Goal: Check status: Check status

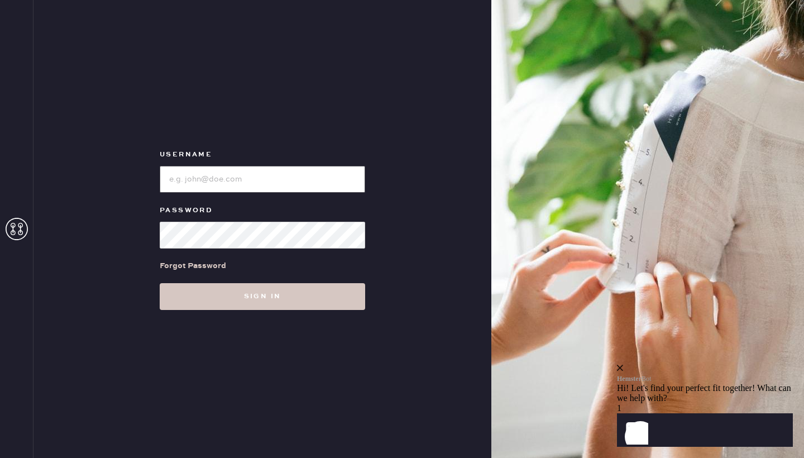
type input "[EMAIL_ADDRESS][DOMAIN_NAME]"
click at [262, 296] on button "Sign in" at bounding box center [262, 296] width 205 height 27
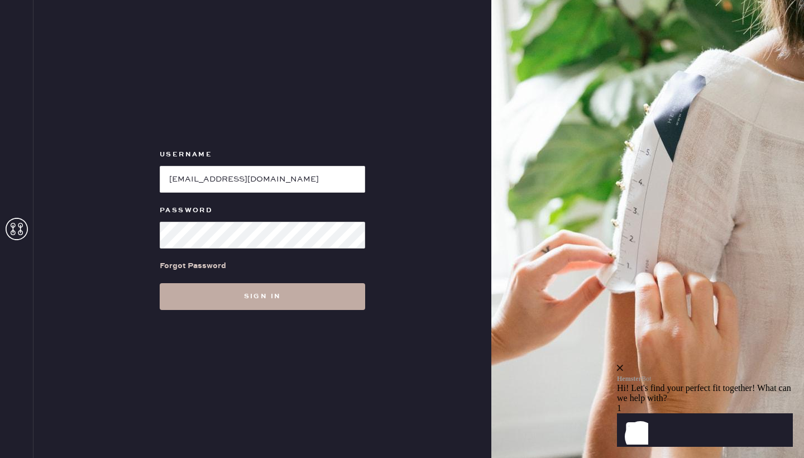
click at [263, 285] on button "Sign in" at bounding box center [262, 296] width 205 height 27
click at [269, 297] on button "Sign in" at bounding box center [262, 296] width 205 height 27
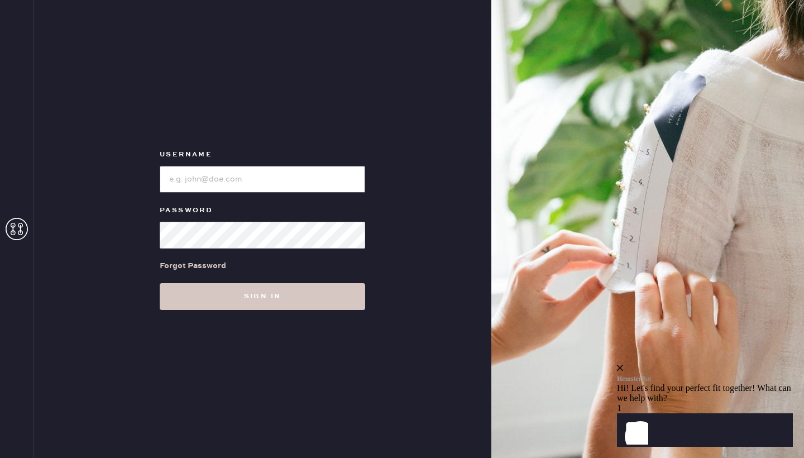
type input "[EMAIL_ADDRESS][DOMAIN_NAME]"
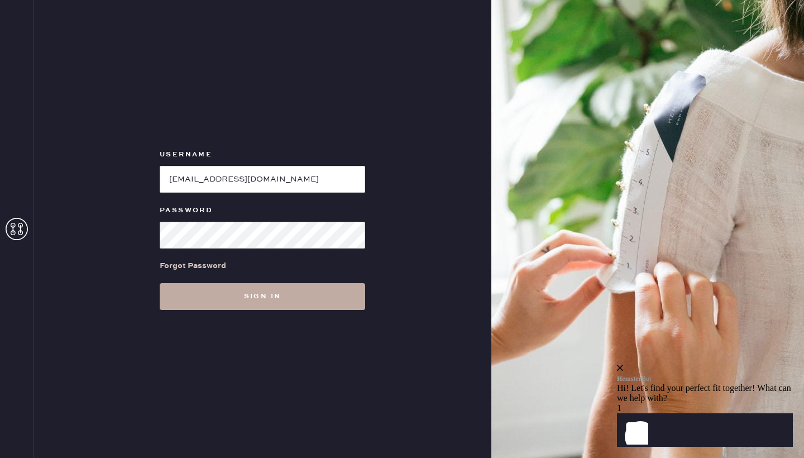
click at [295, 301] on button "Sign in" at bounding box center [262, 296] width 205 height 27
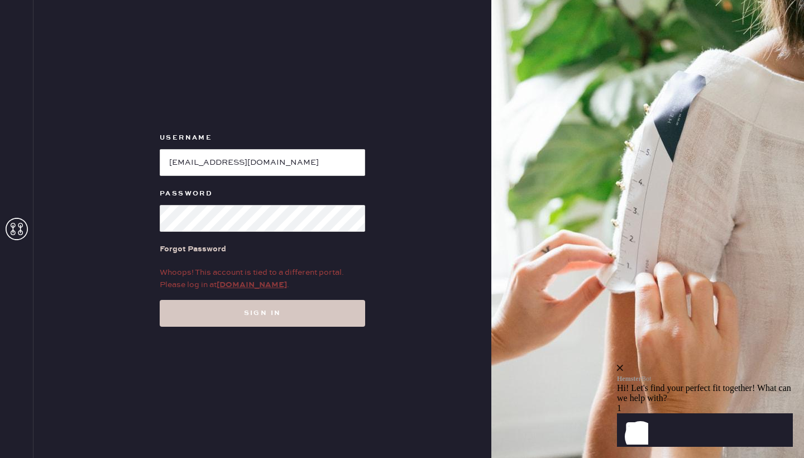
click at [260, 286] on link "my.hemster.co" at bounding box center [252, 285] width 70 height 10
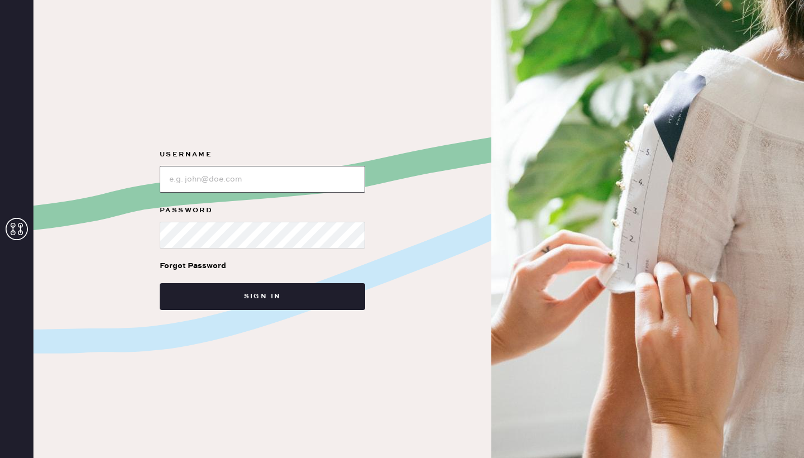
type input "[EMAIL_ADDRESS][DOMAIN_NAME]"
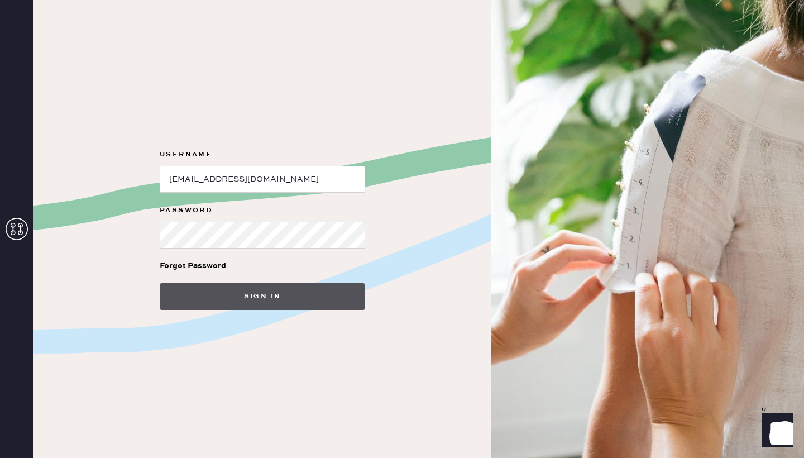
click at [242, 305] on button "Sign in" at bounding box center [262, 296] width 205 height 27
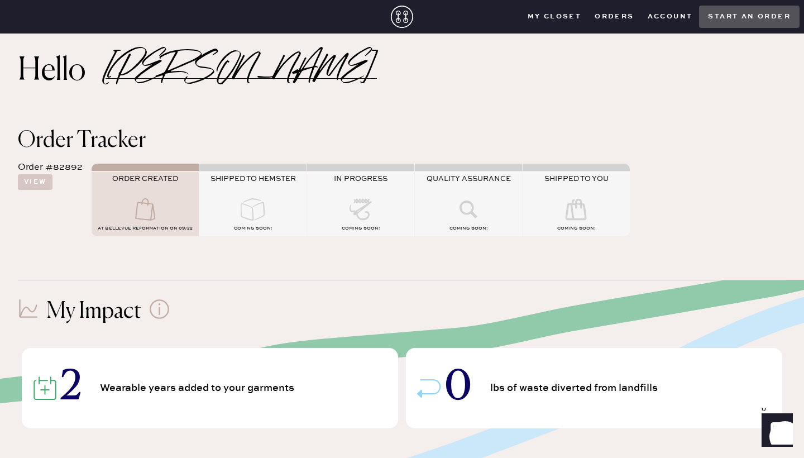
scroll to position [22, 0]
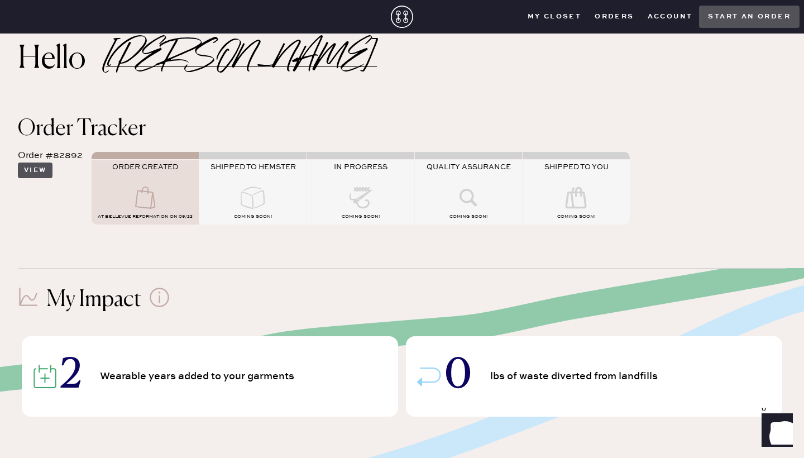
click at [41, 170] on button "View" at bounding box center [35, 170] width 35 height 16
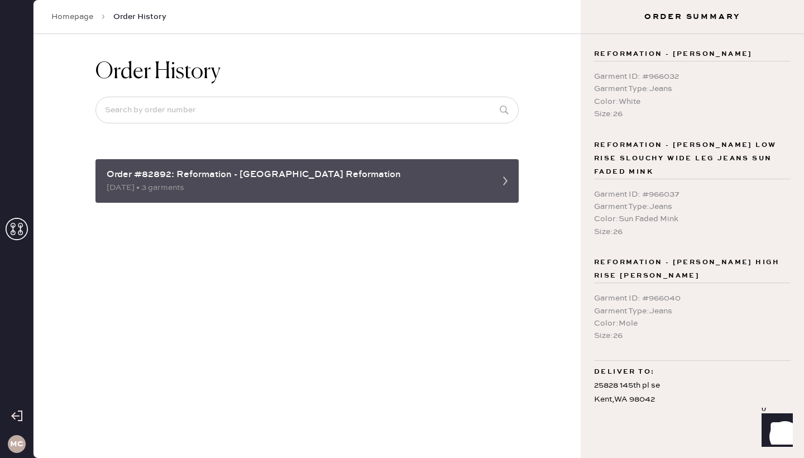
click at [343, 188] on div "Order #82892: Reformation - [GEOGRAPHIC_DATA] Reformation [DATE] • 3 garments" at bounding box center [306, 181] width 423 height 44
click at [503, 170] on icon at bounding box center [505, 181] width 22 height 22
click at [409, 168] on div "Order #82892: Reformation - [GEOGRAPHIC_DATA] Reformation" at bounding box center [297, 174] width 381 height 13
click at [446, 169] on div "Order #82892: Reformation - [GEOGRAPHIC_DATA] Reformation" at bounding box center [297, 174] width 381 height 13
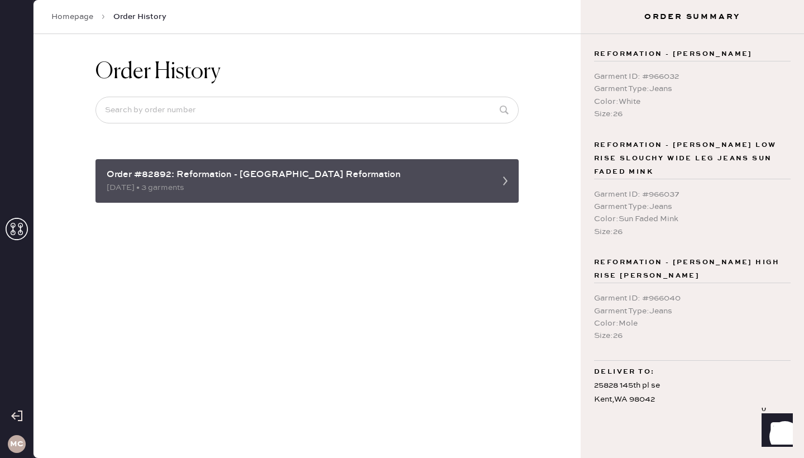
click at [492, 169] on div "Order #82892: Reformation - [GEOGRAPHIC_DATA] Reformation [DATE] • 3 garments" at bounding box center [306, 181] width 423 height 44
click at [222, 189] on div "Order #82892: Reformation - [GEOGRAPHIC_DATA] Reformation [DATE] • 3 garments" at bounding box center [306, 181] width 423 height 44
click at [216, 186] on div "Order #82892: Reformation - [GEOGRAPHIC_DATA] Reformation [DATE] • 3 garments" at bounding box center [306, 181] width 423 height 44
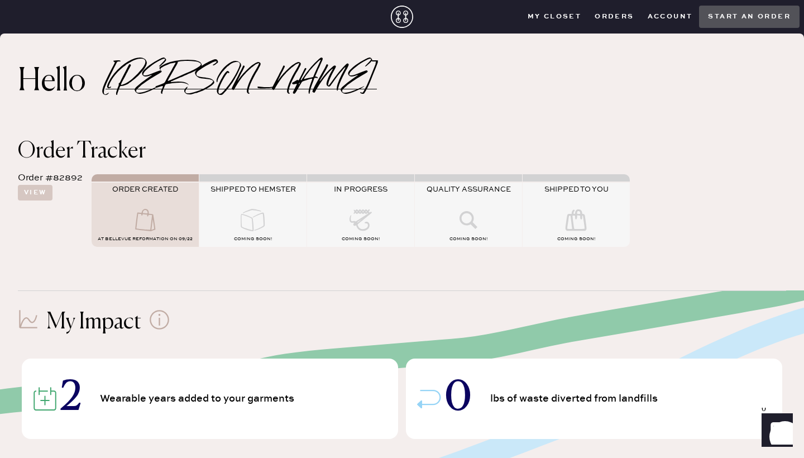
click at [667, 25] on div "My Closet Orders Account Start an order" at bounding box center [660, 17] width 279 height 22
click at [670, 20] on button "Account" at bounding box center [670, 16] width 59 height 17
